Goal: Information Seeking & Learning: Learn about a topic

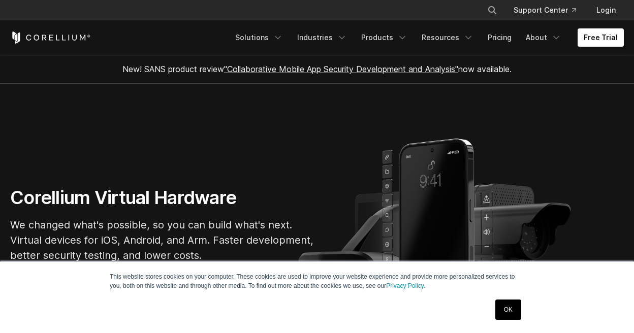
click at [507, 316] on link "OK" at bounding box center [508, 310] width 26 height 20
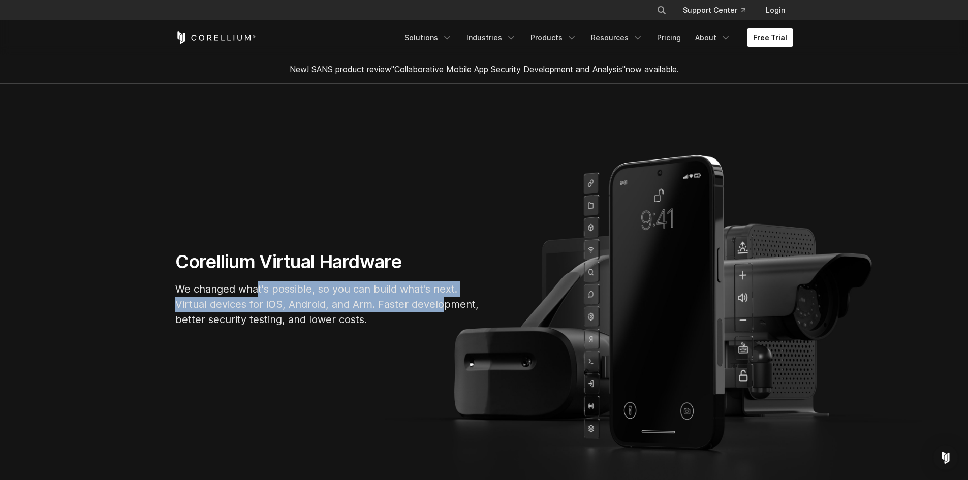
drag, startPoint x: 256, startPoint y: 291, endPoint x: 439, endPoint y: 300, distance: 183.1
click at [439, 300] on p "We changed what's possible, so you can build what's next. Virtual devices for i…" at bounding box center [327, 304] width 305 height 46
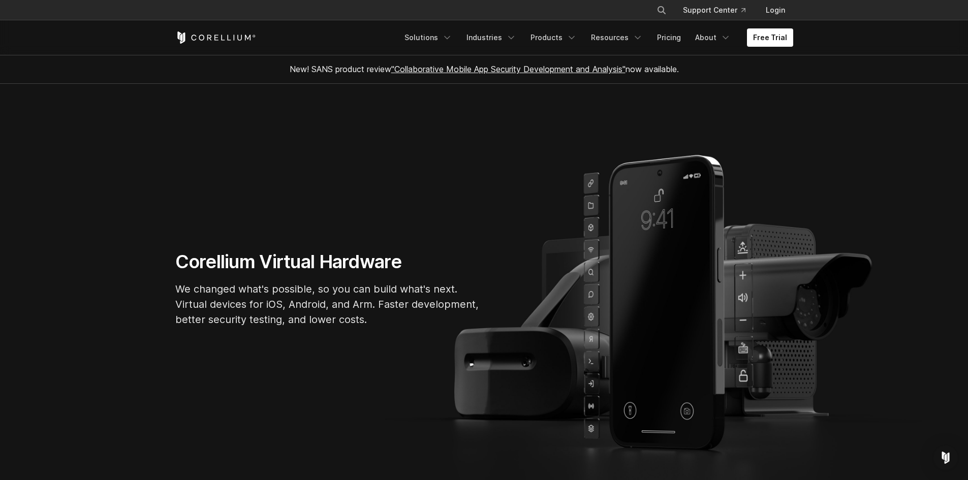
click at [334, 315] on p "We changed what's possible, so you can build what's next. Virtual devices for i…" at bounding box center [327, 304] width 305 height 46
click at [445, 36] on link "Solutions" at bounding box center [428, 37] width 60 height 18
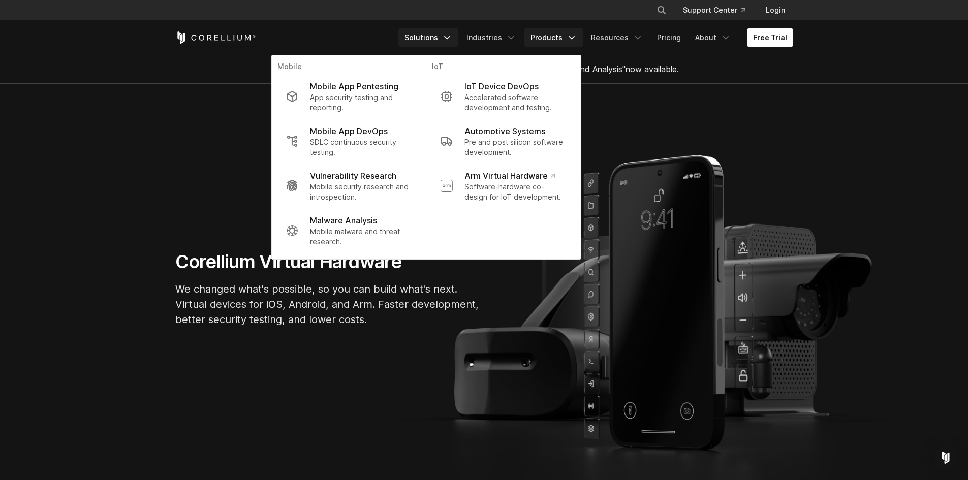
click at [550, 34] on link "Products" at bounding box center [553, 37] width 58 height 18
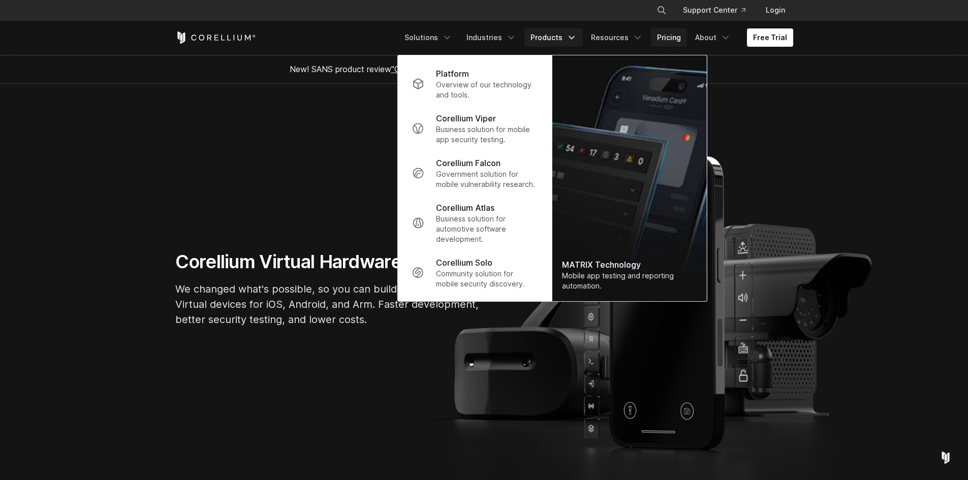
click at [634, 38] on link "Pricing" at bounding box center [669, 37] width 36 height 18
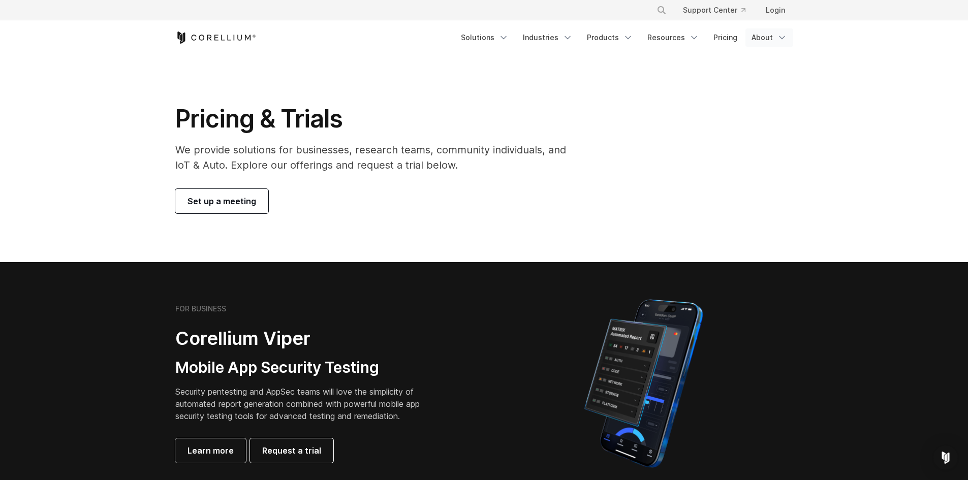
click at [761, 36] on link "About" at bounding box center [769, 37] width 48 height 18
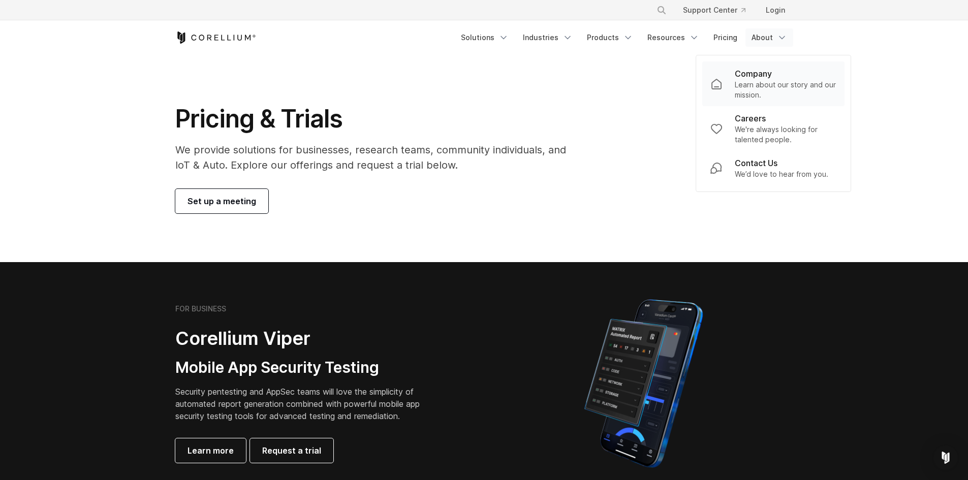
click at [760, 73] on p "Company" at bounding box center [753, 74] width 37 height 12
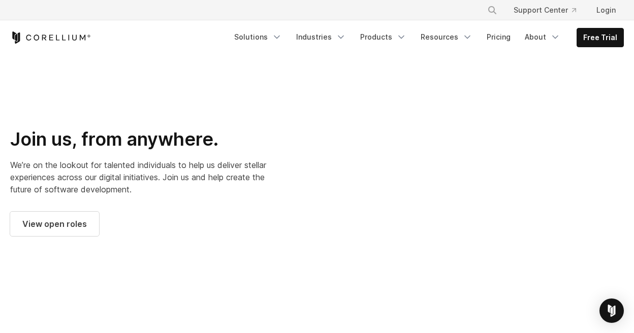
scroll to position [1372, 0]
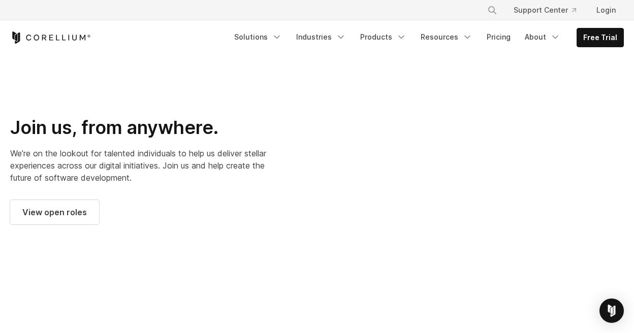
click at [398, 118] on div at bounding box center [475, 170] width 297 height 297
click at [327, 205] on div at bounding box center [475, 170] width 297 height 297
click at [327, 157] on div at bounding box center [475, 170] width 297 height 297
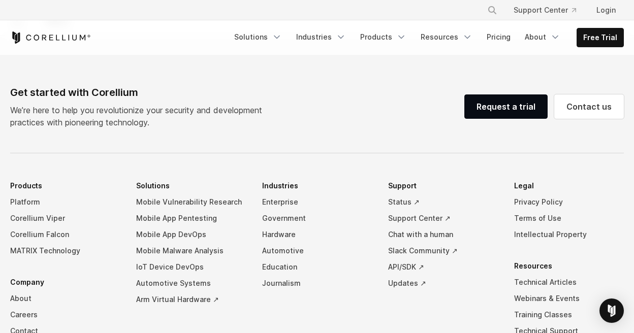
scroll to position [1728, 0]
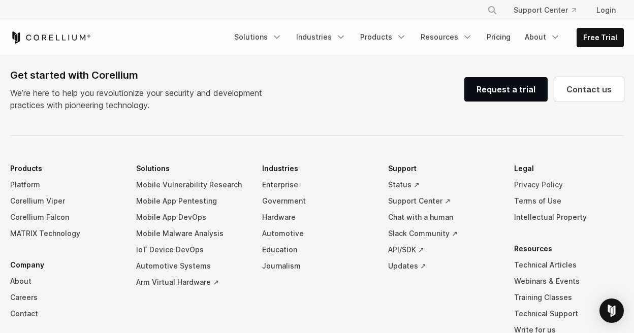
click at [532, 177] on link "Privacy Policy" at bounding box center [569, 185] width 110 height 16
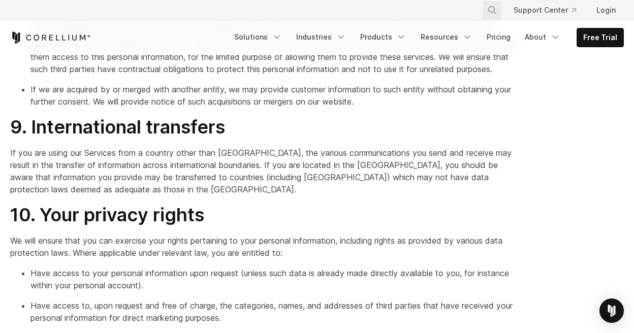
scroll to position [2083, 0]
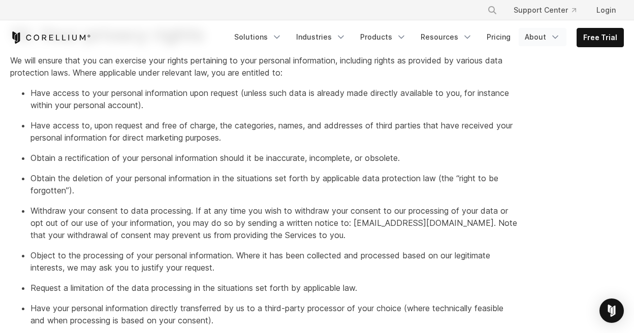
click at [548, 36] on link "About" at bounding box center [543, 37] width 48 height 18
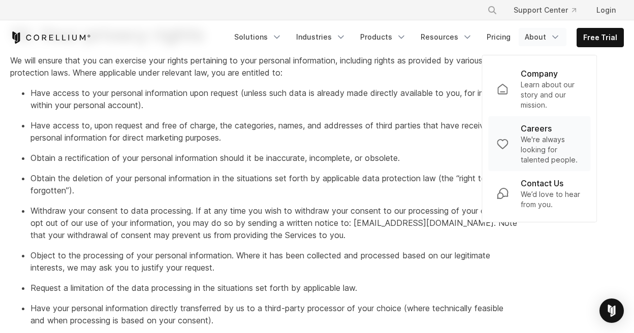
click at [534, 149] on p "We're always looking for talented people." at bounding box center [551, 150] width 61 height 30
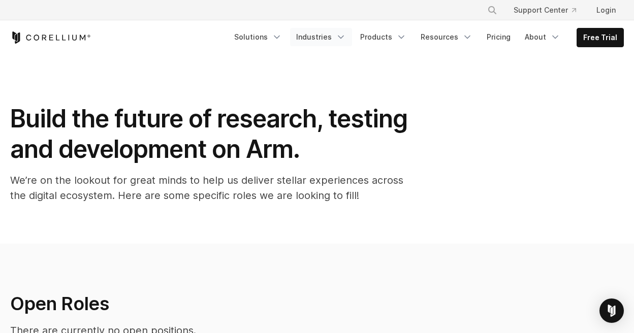
click at [321, 35] on link "Industries" at bounding box center [321, 37] width 62 height 18
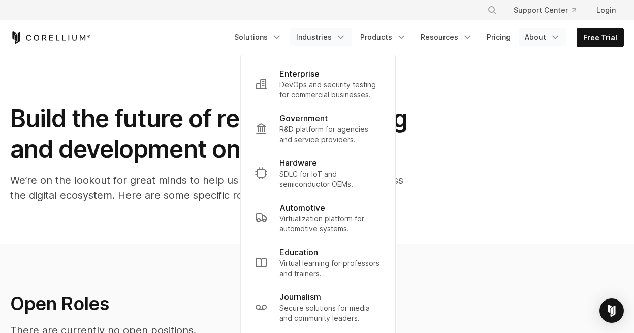
click at [544, 37] on link "About" at bounding box center [543, 37] width 48 height 18
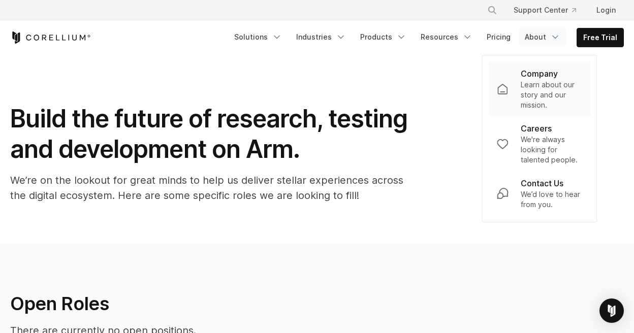
click at [544, 80] on p "Learn about our story and our mission." at bounding box center [551, 95] width 61 height 30
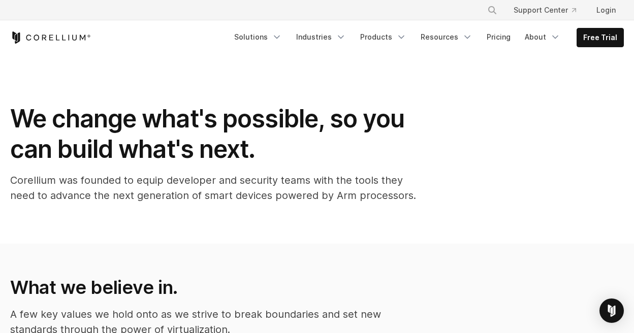
drag, startPoint x: 66, startPoint y: 35, endPoint x: 46, endPoint y: 35, distance: 20.3
click at [46, 35] on div "Free Trial" at bounding box center [119, 38] width 218 height 12
click at [35, 180] on p "Corellium was founded to equip developer and security teams with the tools they…" at bounding box center [213, 188] width 406 height 30
